Goal: Task Accomplishment & Management: Manage account settings

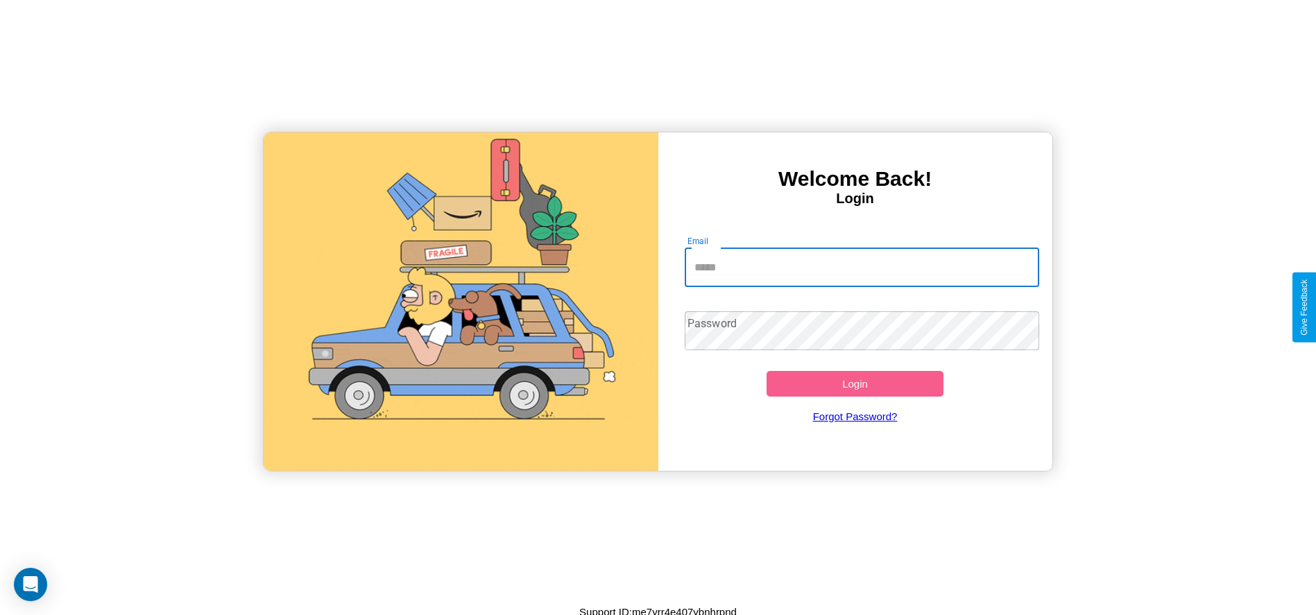
click at [862, 267] on input "Email" at bounding box center [862, 267] width 354 height 39
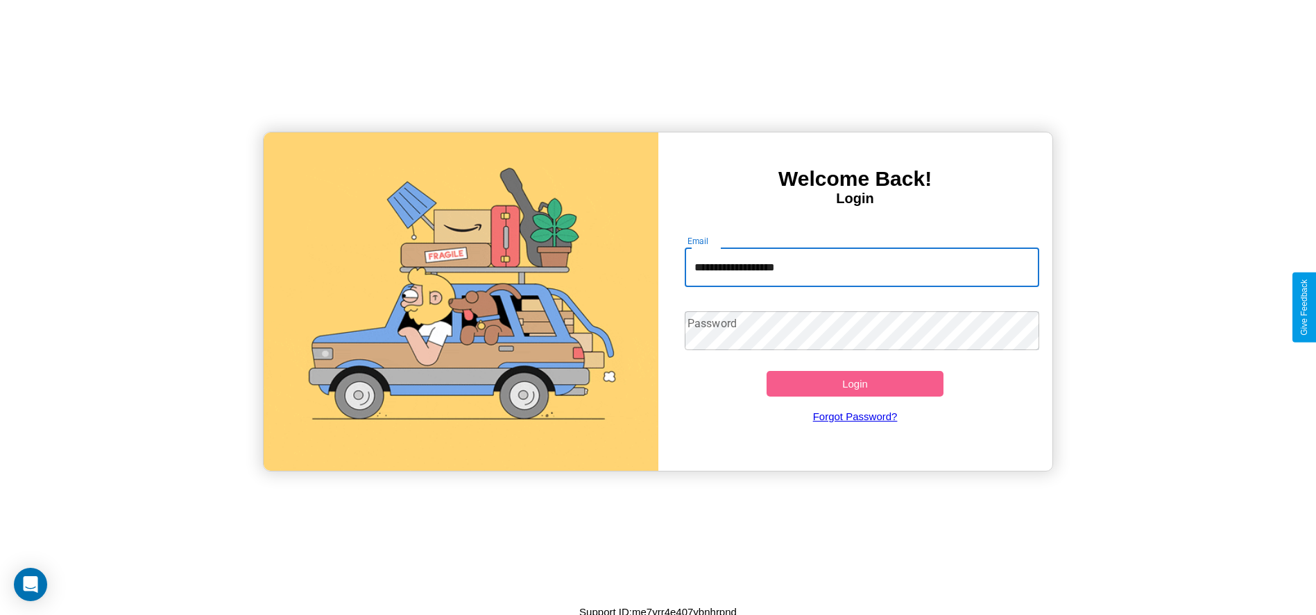
type input "**********"
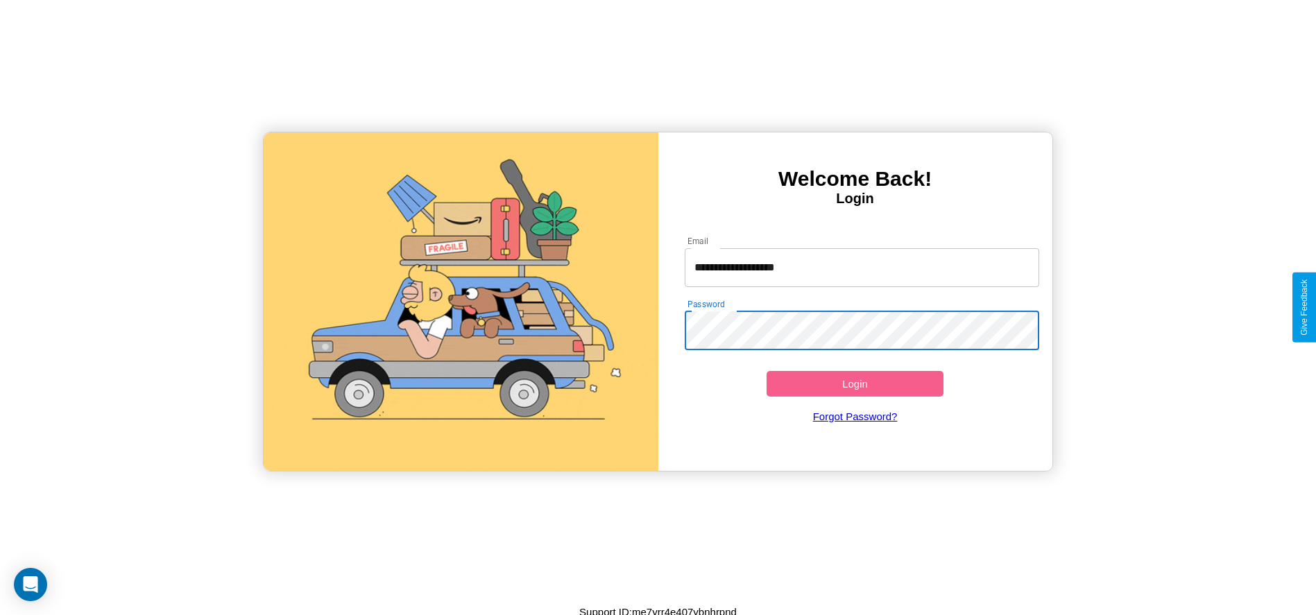
click at [855, 384] on button "Login" at bounding box center [855, 384] width 178 height 26
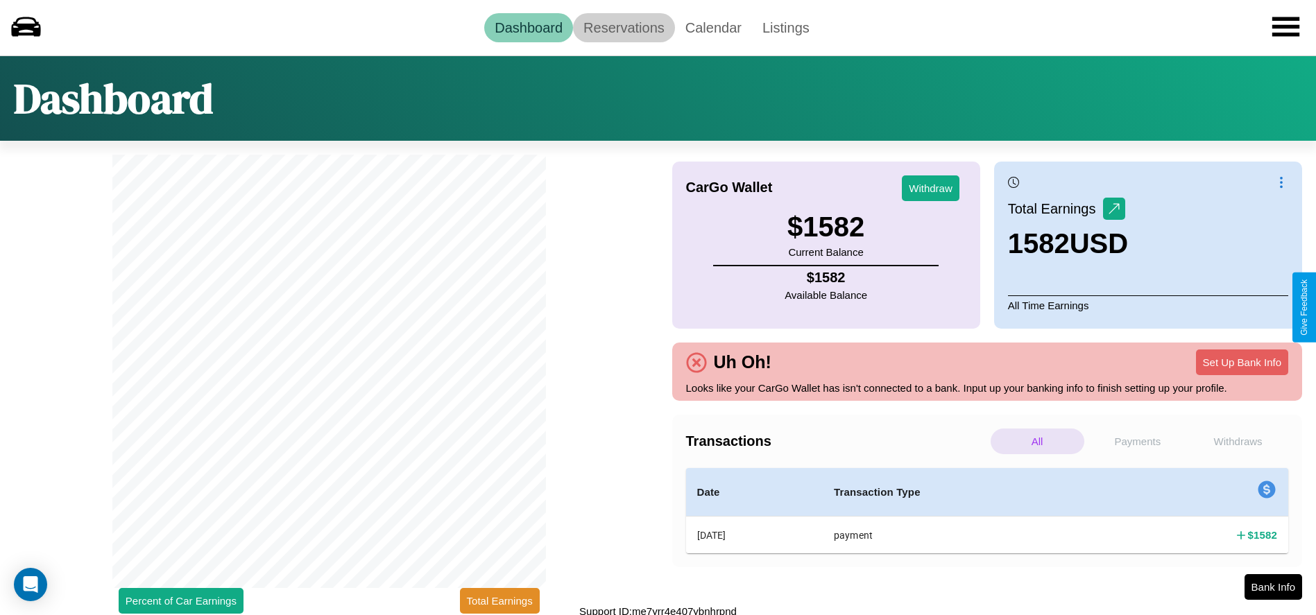
click at [624, 27] on link "Reservations" at bounding box center [624, 27] width 102 height 29
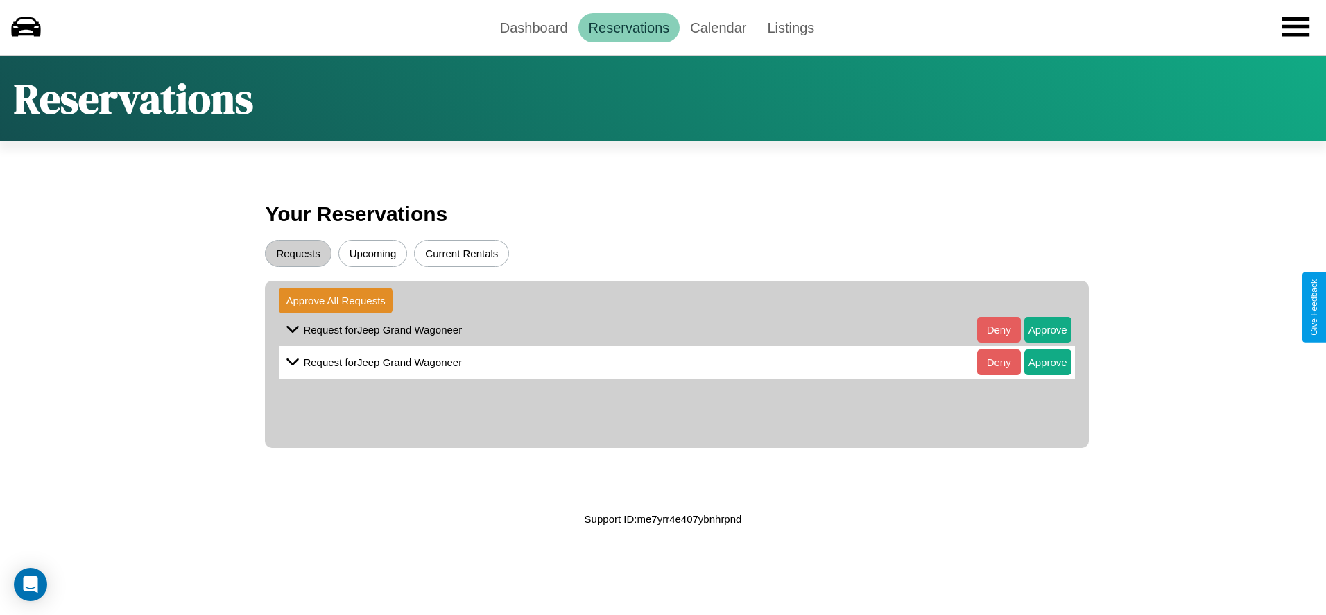
click at [372, 253] on button "Upcoming" at bounding box center [373, 253] width 69 height 27
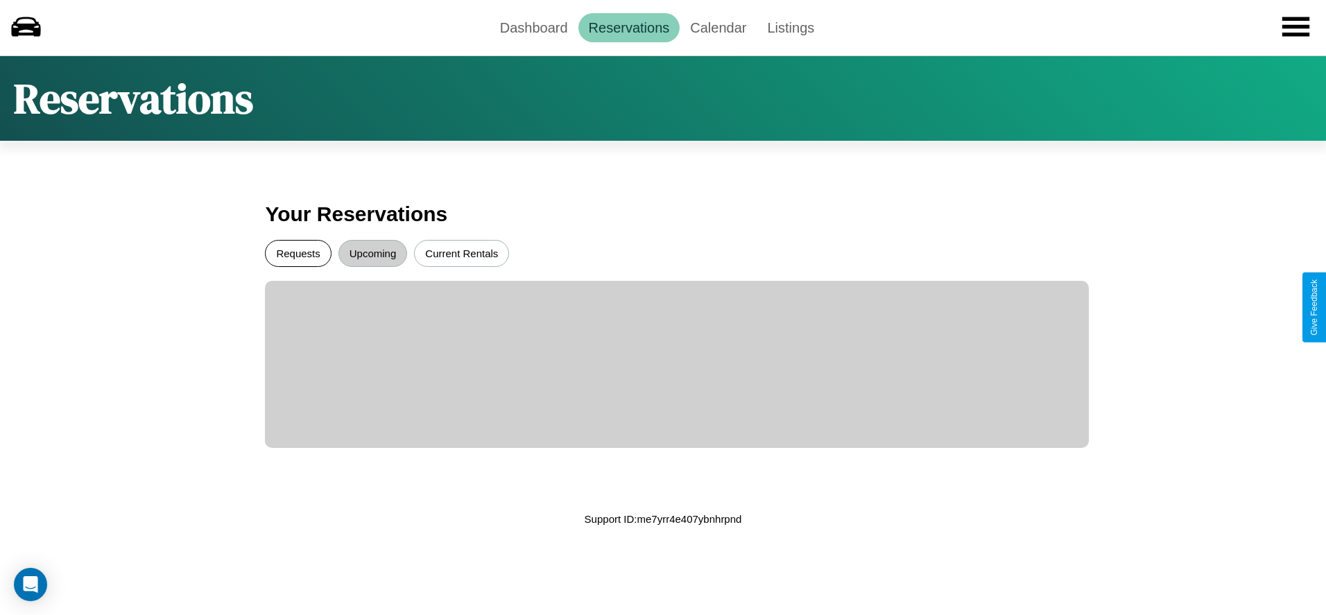
click at [298, 253] on button "Requests" at bounding box center [298, 253] width 66 height 27
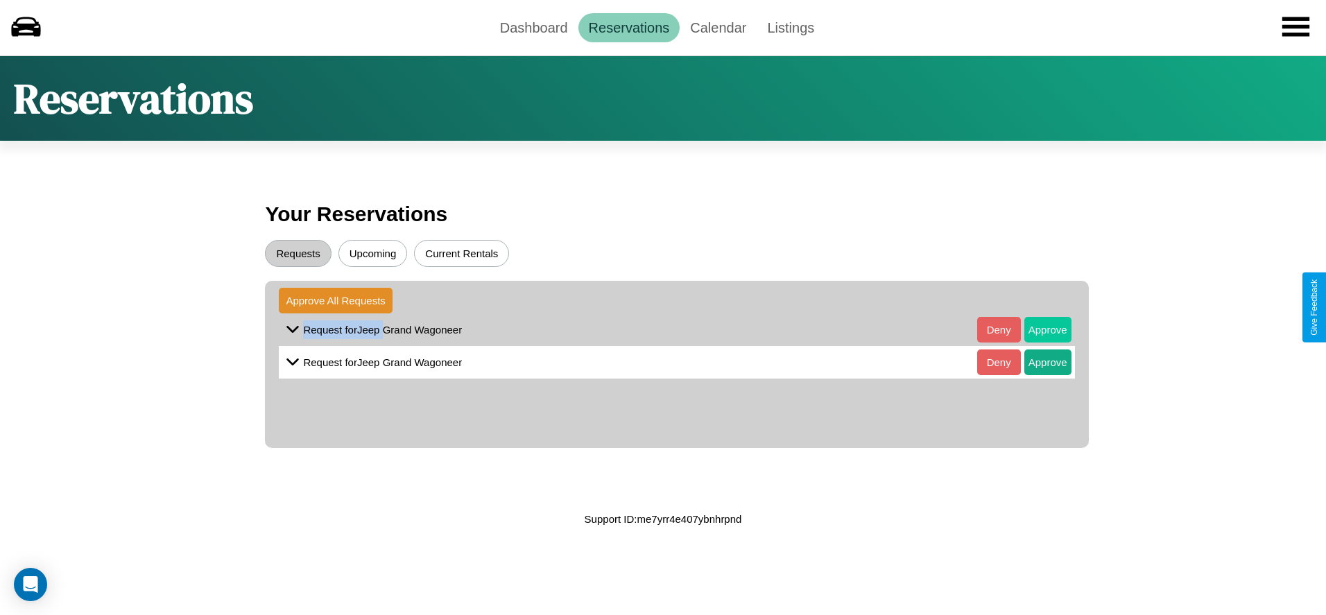
click at [1037, 329] on button "Approve" at bounding box center [1048, 330] width 47 height 26
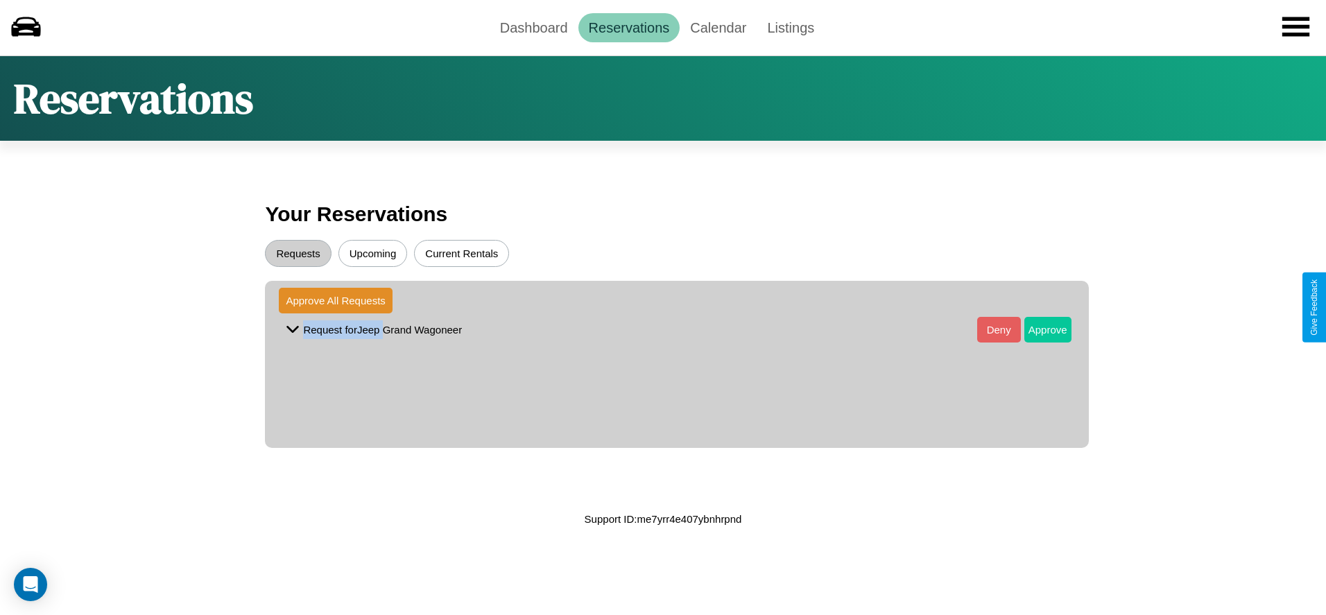
click at [1037, 329] on button "Approve" at bounding box center [1048, 330] width 47 height 26
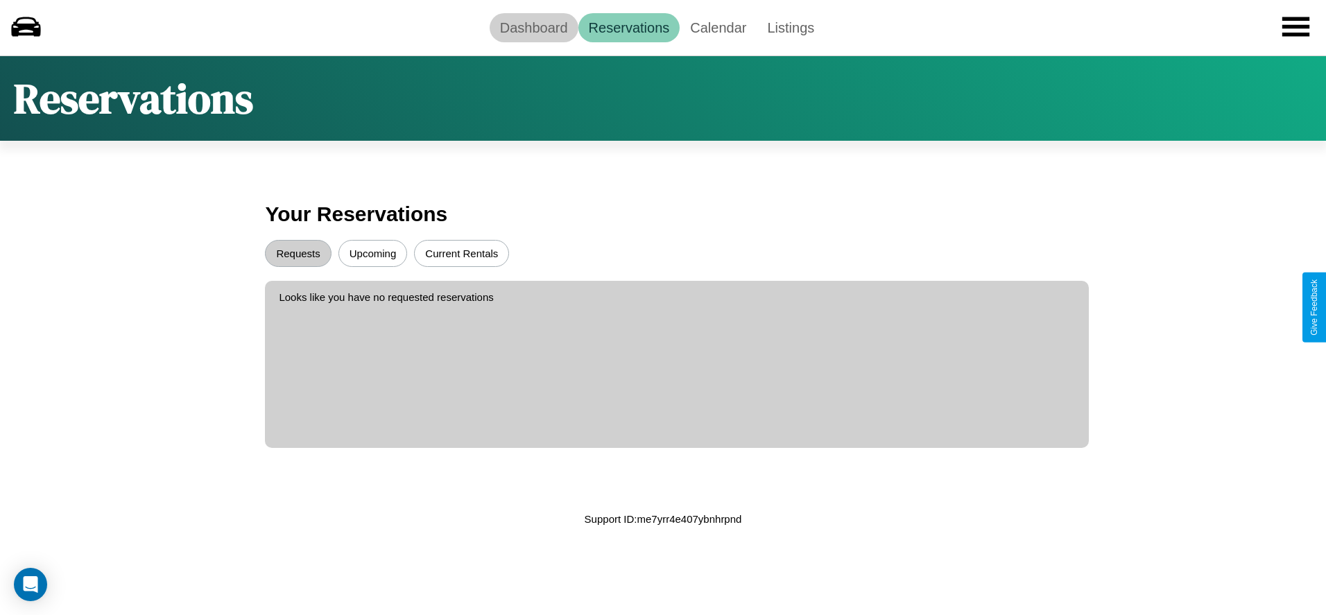
click at [533, 27] on link "Dashboard" at bounding box center [534, 27] width 89 height 29
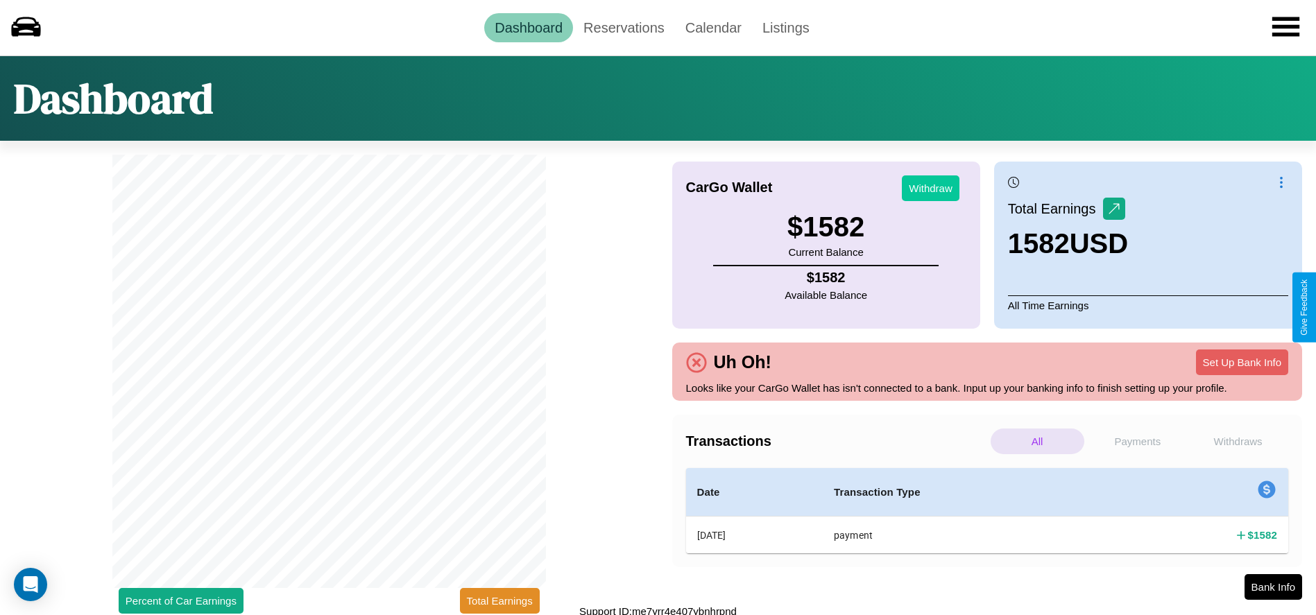
click at [930, 188] on button "Withdraw" at bounding box center [931, 188] width 58 height 26
